Goal: Task Accomplishment & Management: Use online tool/utility

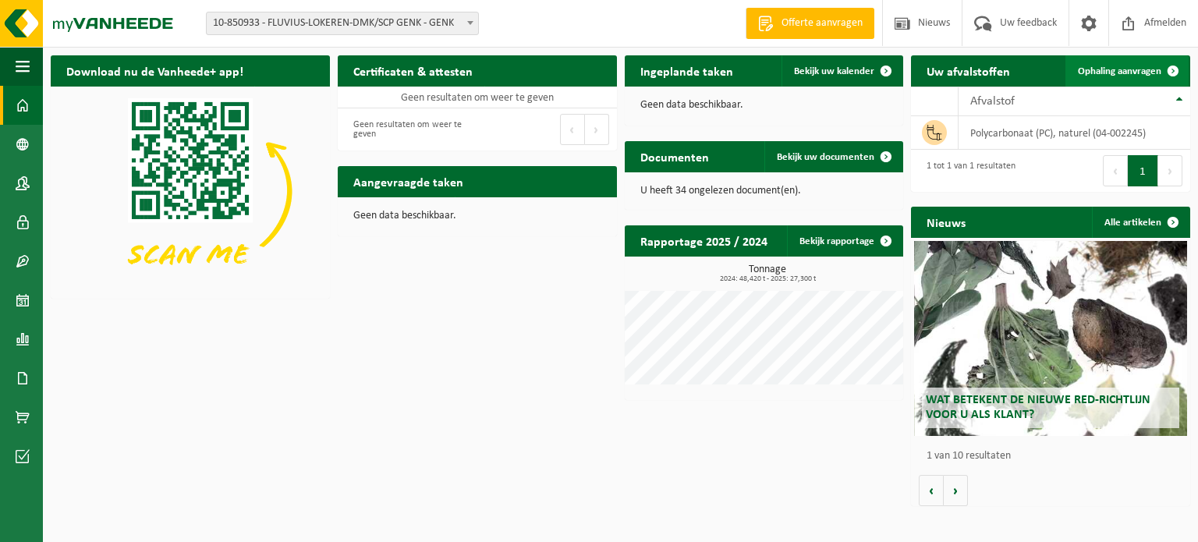
click at [1114, 73] on span "Ophaling aanvragen" at bounding box center [1119, 71] width 83 height 10
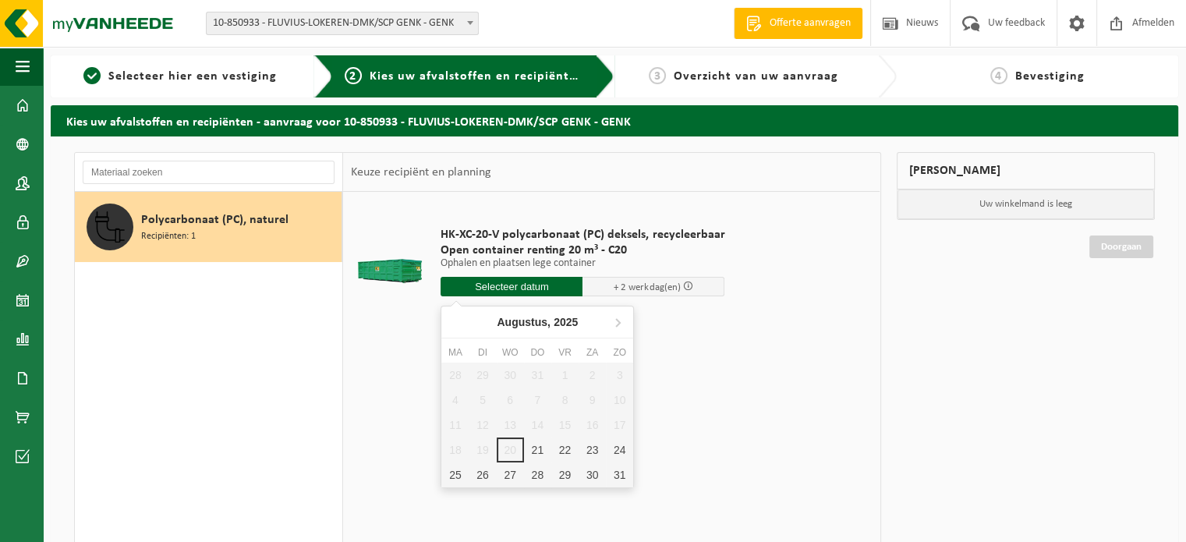
click at [523, 286] on input "text" at bounding box center [512, 286] width 142 height 19
click at [531, 448] on div "21" at bounding box center [537, 450] width 27 height 25
type input "Van 2025-08-21"
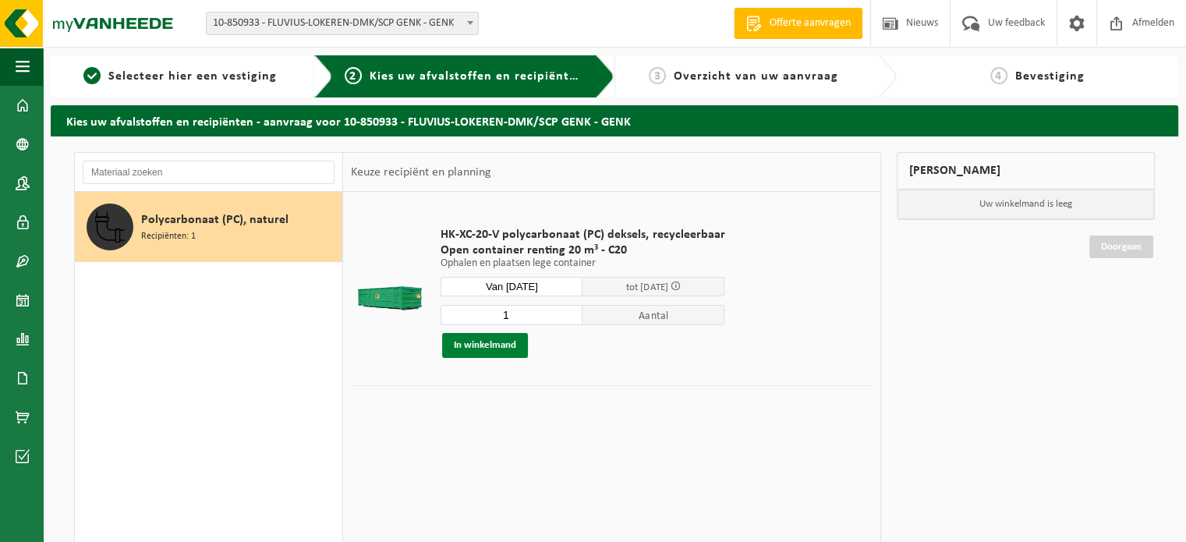
click at [491, 342] on button "In winkelmand" at bounding box center [485, 345] width 86 height 25
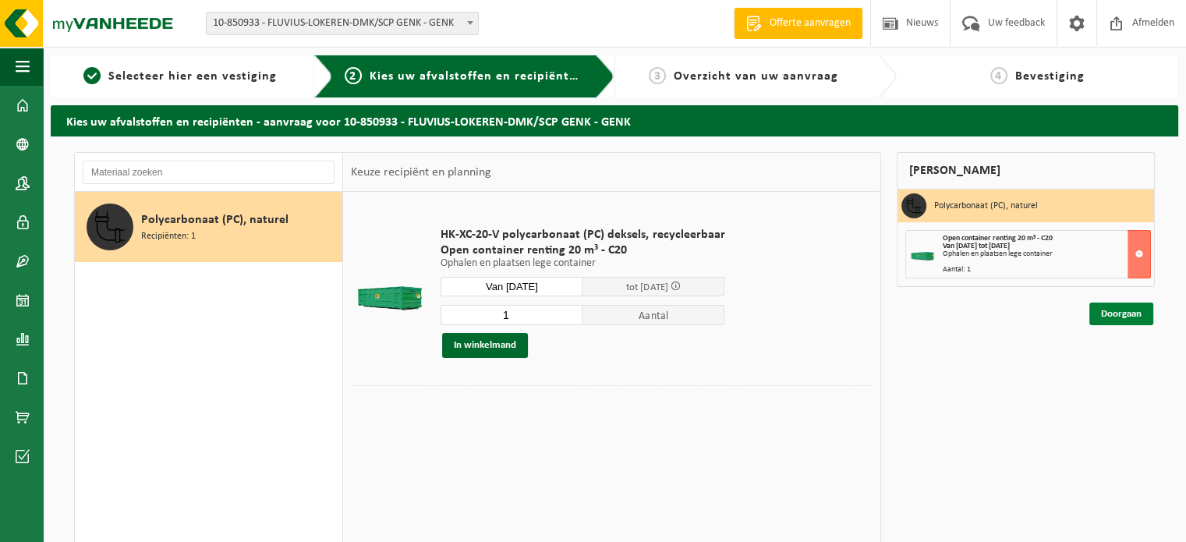
click at [1123, 317] on link "Doorgaan" at bounding box center [1122, 314] width 64 height 23
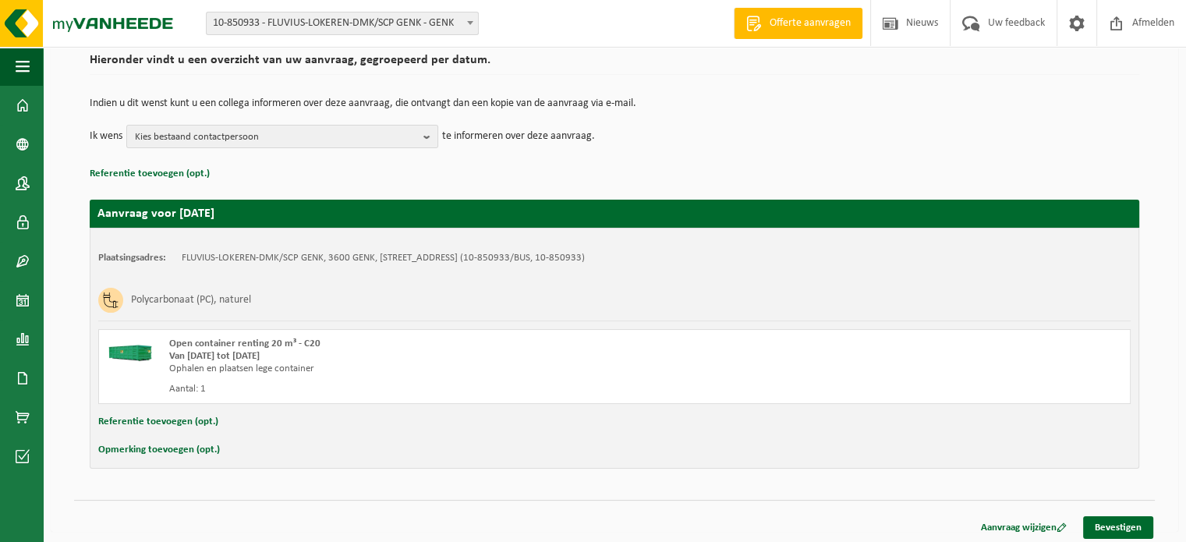
scroll to position [126, 0]
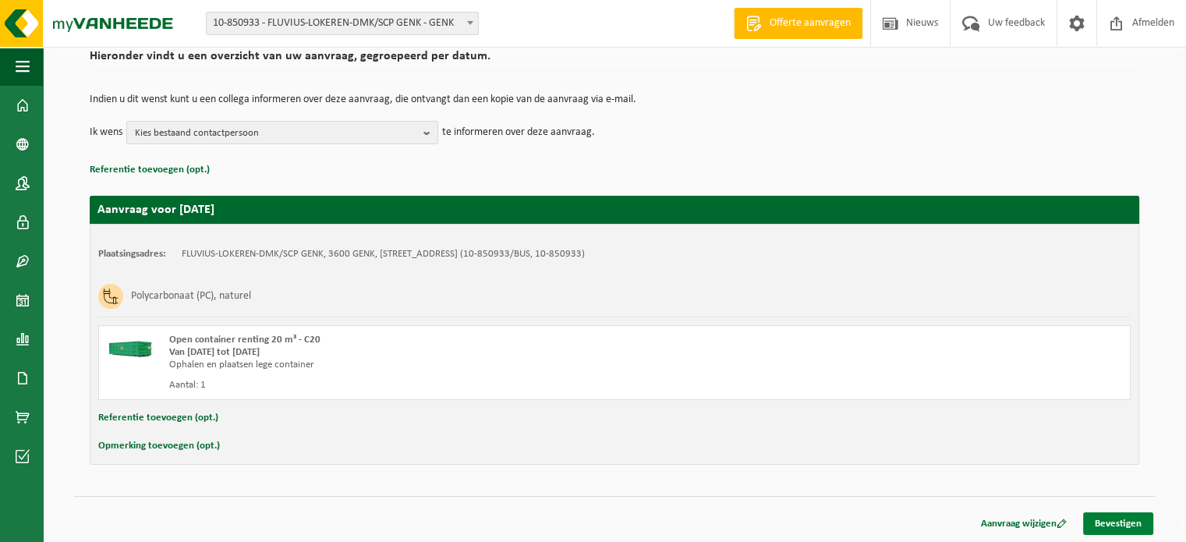
click at [1111, 520] on link "Bevestigen" at bounding box center [1118, 523] width 70 height 23
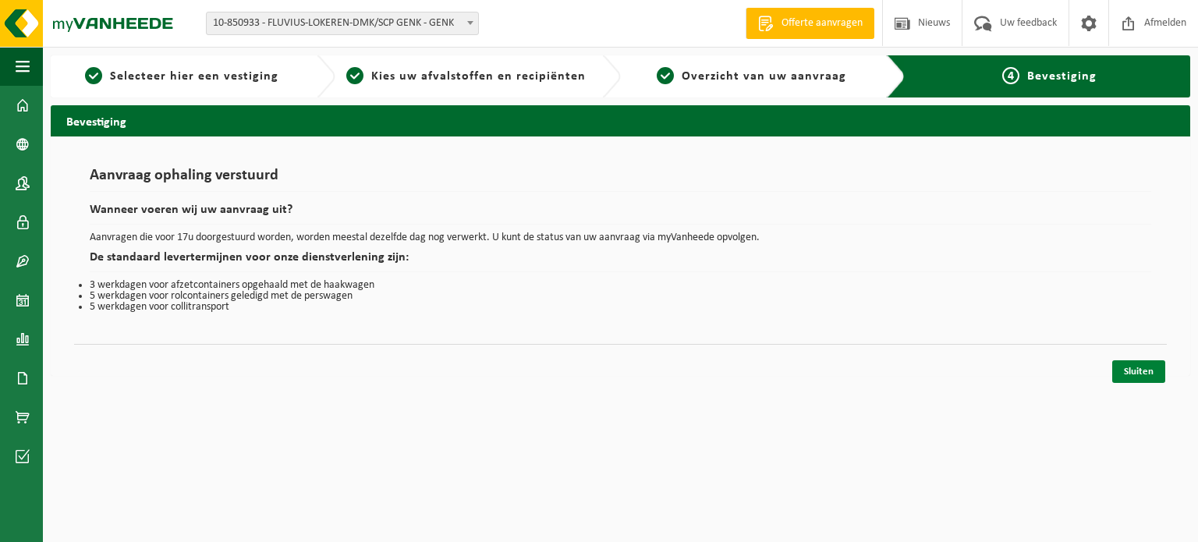
click at [1139, 367] on link "Sluiten" at bounding box center [1138, 371] width 53 height 23
